Goal: Information Seeking & Learning: Learn about a topic

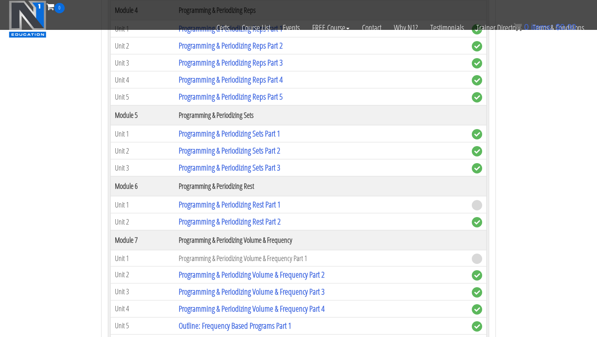
scroll to position [1023, 0]
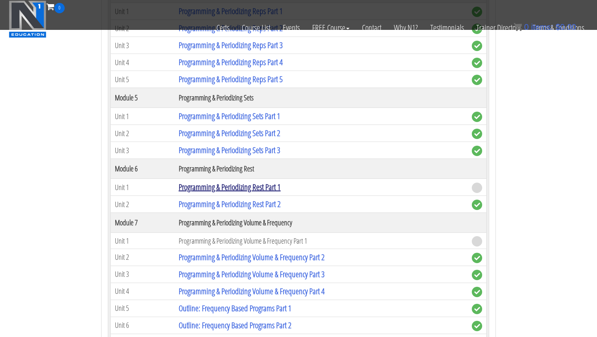
click at [211, 188] on link "Programming & Periodizing Rest Part 1" at bounding box center [230, 186] width 102 height 11
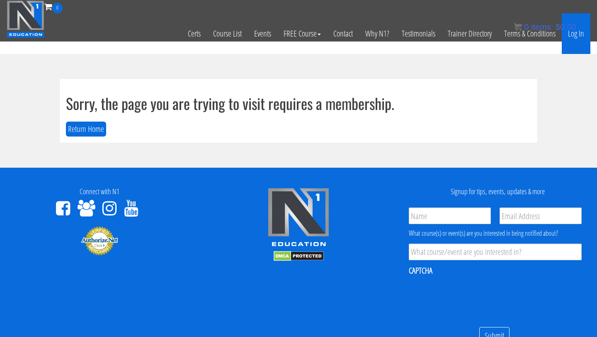
click at [575, 33] on link "Log In" at bounding box center [576, 33] width 29 height 41
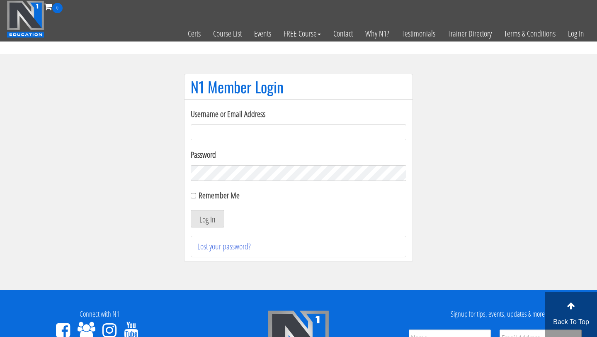
type input "chris.bottomley@live.com.au"
click at [194, 196] on input "Remember Me" at bounding box center [193, 195] width 5 height 5
checkbox input "true"
click at [204, 219] on button "Log In" at bounding box center [208, 218] width 34 height 17
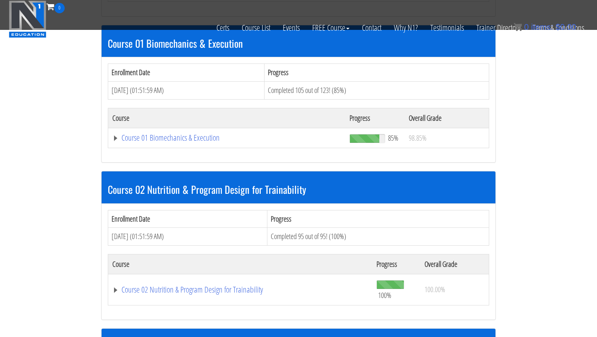
scroll to position [239, 0]
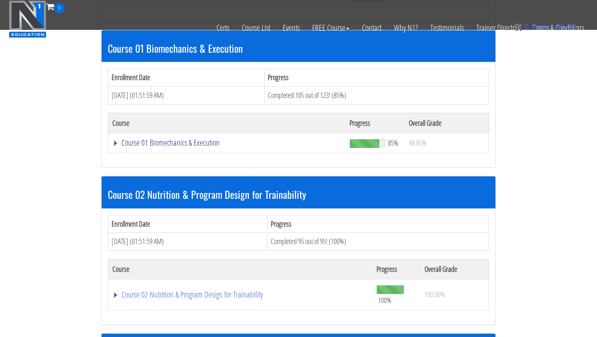
click at [214, 142] on link "Course 01 Biomechanics & Execution" at bounding box center [226, 142] width 229 height 8
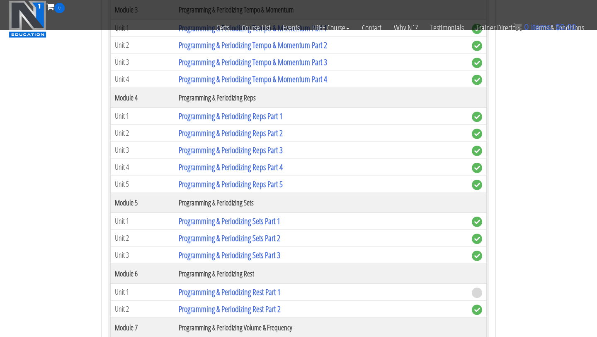
scroll to position [1001, 0]
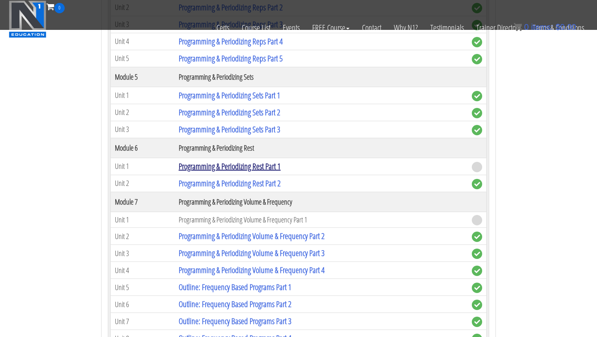
click at [228, 166] on link "Programming & Periodizing Rest Part 1" at bounding box center [230, 165] width 102 height 11
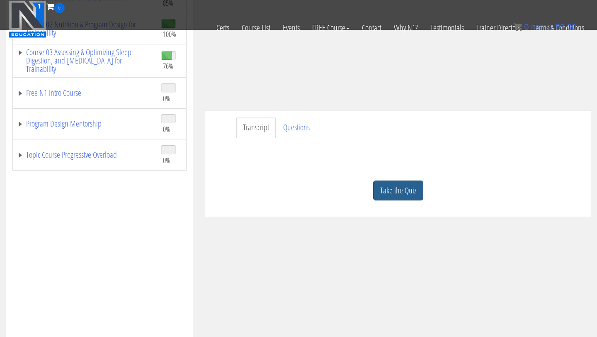
scroll to position [160, 0]
